Goal: Task Accomplishment & Management: Use online tool/utility

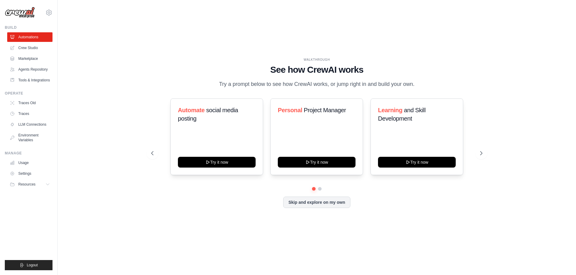
drag, startPoint x: 0, startPoint y: 0, endPoint x: 178, endPoint y: 82, distance: 195.8
drag, startPoint x: 178, startPoint y: 82, endPoint x: 153, endPoint y: 57, distance: 35.6
click at [153, 57] on div "WALKTHROUGH See how [PERSON_NAME] works Try a prompt below to see how [PERSON_N…" at bounding box center [316, 137] width 499 height 263
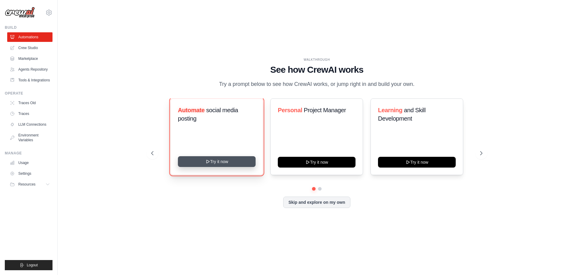
click at [229, 159] on button "Try it now" at bounding box center [217, 161] width 78 height 11
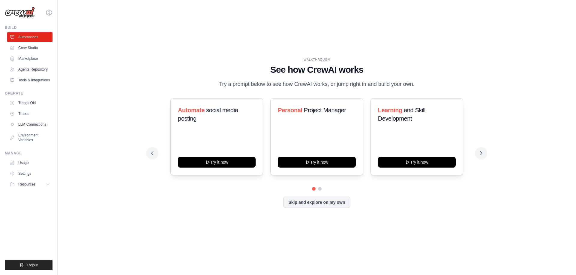
click at [268, 231] on div "WALKTHROUGH See how CrewAI works Try a prompt below to see how CrewAI works, or…" at bounding box center [316, 137] width 499 height 263
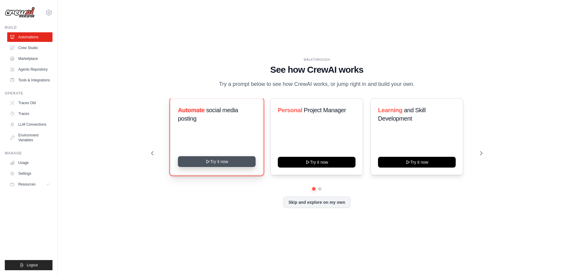
click at [216, 162] on button "Try it now" at bounding box center [217, 161] width 78 height 11
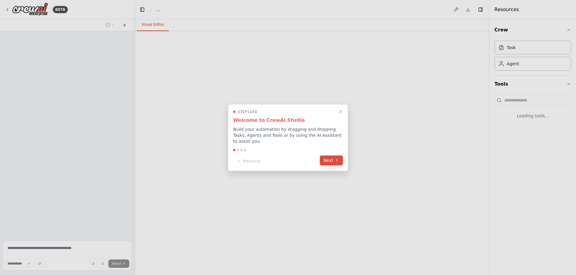
click at [333, 158] on button "Next" at bounding box center [331, 161] width 23 height 10
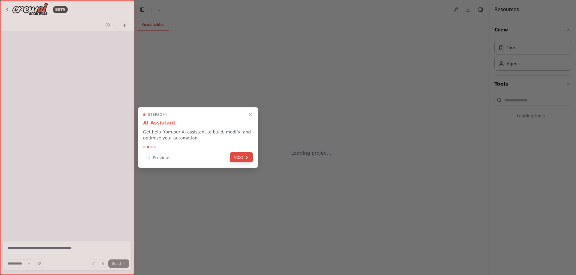
click at [239, 158] on button "Next" at bounding box center [241, 158] width 23 height 10
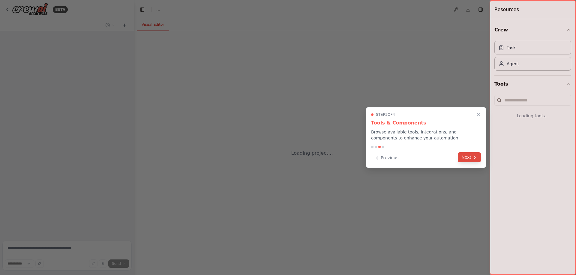
click at [472, 159] on icon at bounding box center [474, 157] width 5 height 5
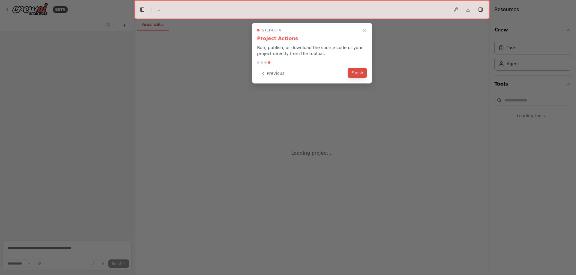
click at [356, 75] on button "Finish" at bounding box center [356, 73] width 19 height 10
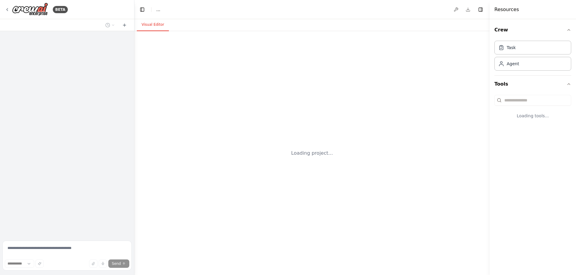
select select "****"
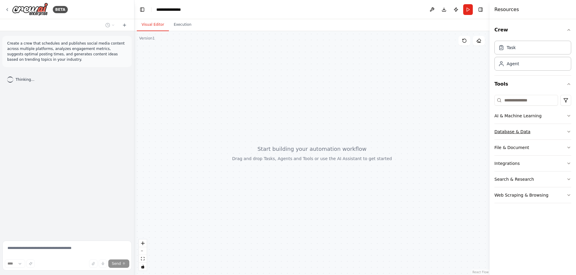
click at [568, 132] on icon "button" at bounding box center [568, 131] width 5 height 5
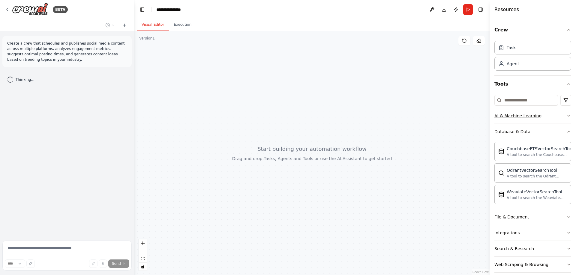
click at [564, 121] on button "AI & Machine Learning" at bounding box center [532, 116] width 77 height 16
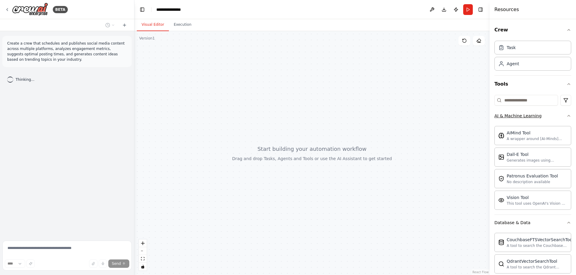
click at [566, 115] on icon "button" at bounding box center [568, 116] width 5 height 5
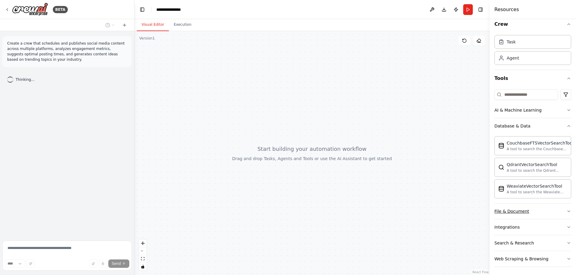
scroll to position [7, 0]
click at [554, 207] on button "File & Document" at bounding box center [532, 210] width 77 height 16
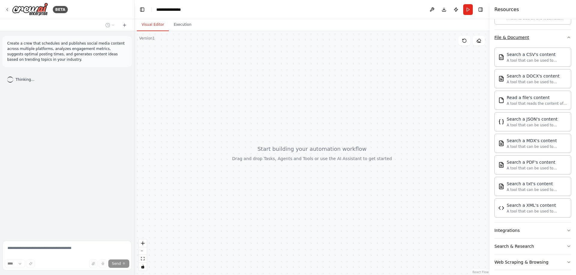
scroll to position [185, 0]
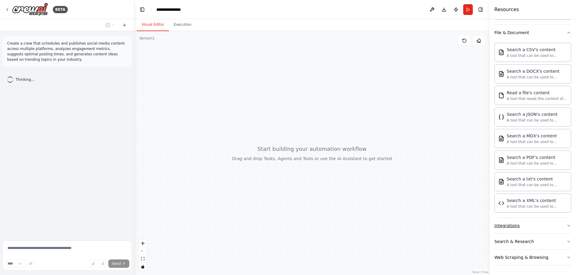
click at [554, 227] on button "Integrations" at bounding box center [532, 226] width 77 height 16
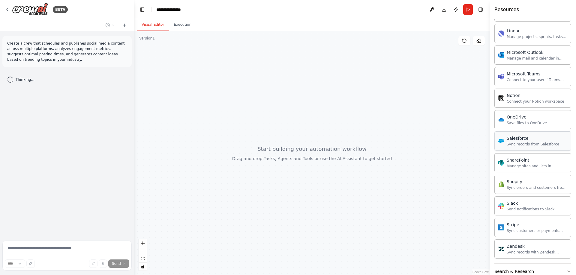
scroll to position [664, 0]
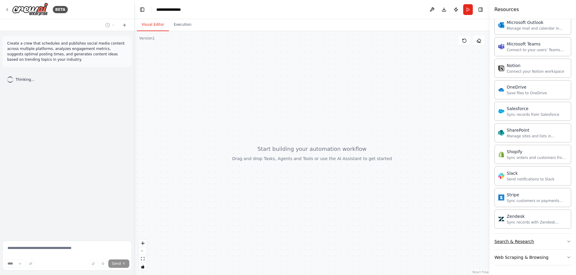
click at [550, 244] on button "Search & Research" at bounding box center [532, 242] width 77 height 16
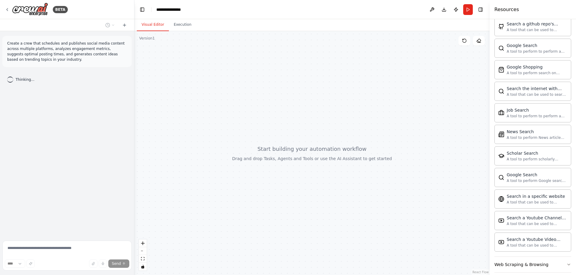
scroll to position [971, 0]
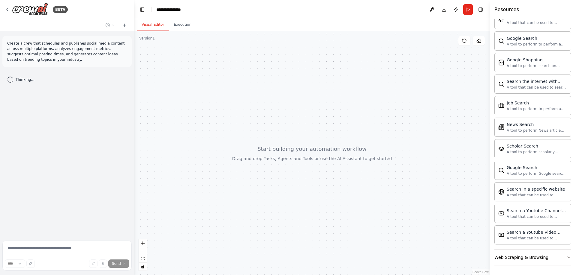
click at [61, 143] on div "Create a crew that schedules and publishes social media content across multiple…" at bounding box center [67, 134] width 134 height 207
click at [67, 61] on p "Create a crew that schedules and publishes social media content across multiple…" at bounding box center [67, 52] width 120 height 22
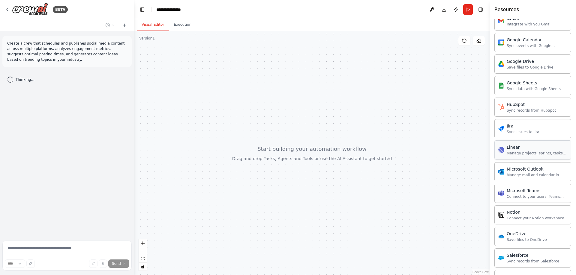
scroll to position [522, 0]
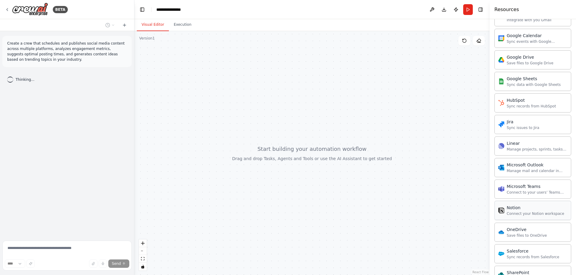
click at [515, 210] on div "Notion" at bounding box center [535, 208] width 58 height 6
click at [70, 184] on div "Create a crew that schedules and publishes social media content across multiple…" at bounding box center [67, 134] width 134 height 207
